Goal: Task Accomplishment & Management: Manage account settings

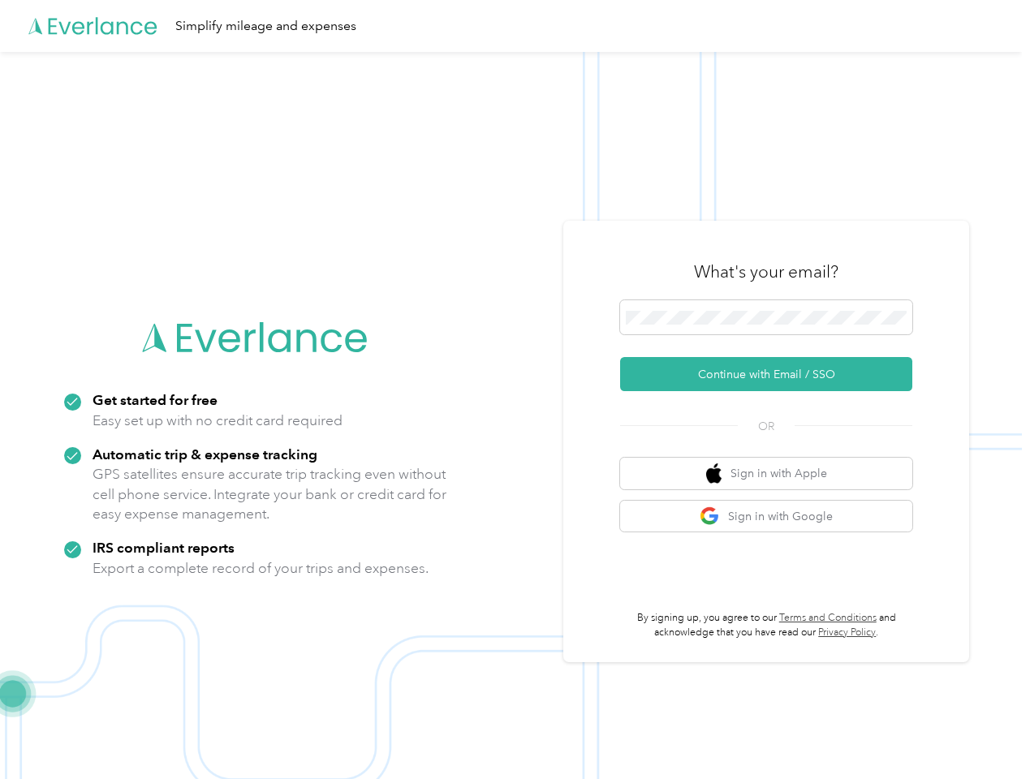
click at [514, 389] on img at bounding box center [511, 441] width 1022 height 779
click at [514, 26] on div "Simplify mileage and expenses" at bounding box center [511, 26] width 1022 height 52
click at [772, 374] on button "Continue with Email / SSO" at bounding box center [766, 374] width 292 height 34
click at [772, 473] on button "Sign in with Apple" at bounding box center [766, 474] width 292 height 32
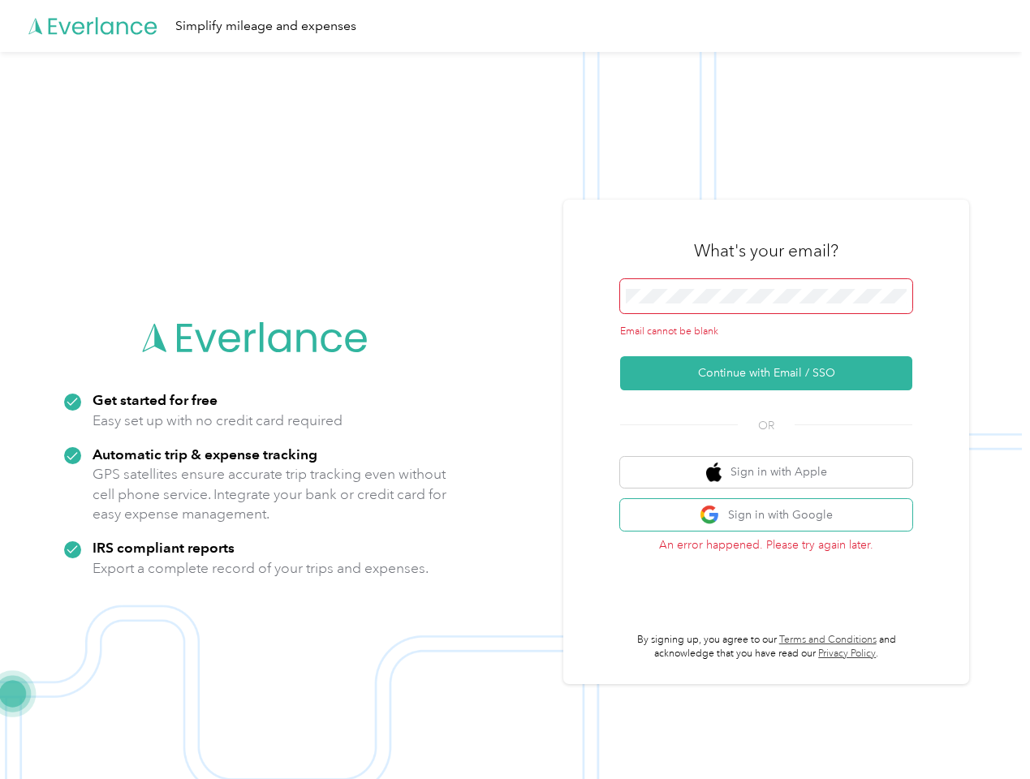
click at [772, 516] on button "Sign in with Google" at bounding box center [766, 515] width 292 height 32
